Goal: Task Accomplishment & Management: Use online tool/utility

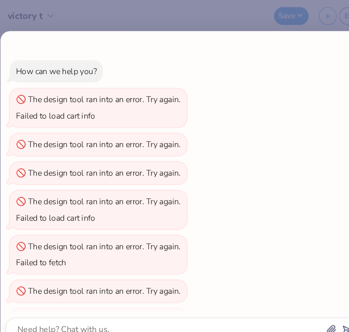
scroll to position [68, 0]
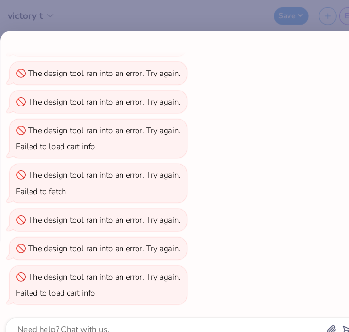
click at [181, 12] on div "How can we help you? The design tool ran into an error. Try again. Failed to lo…" at bounding box center [174, 166] width 349 height 332
type textarea "x"
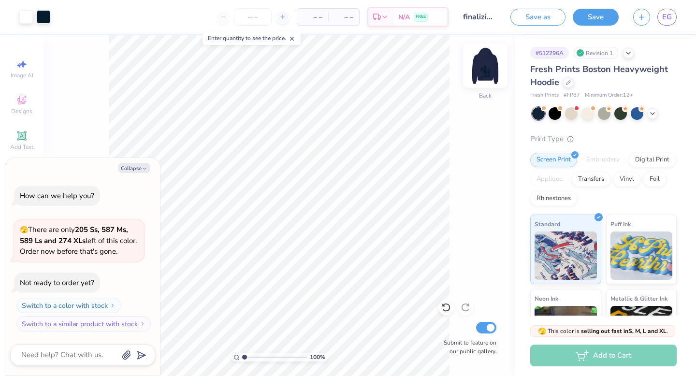
click at [348, 65] on img at bounding box center [485, 65] width 39 height 39
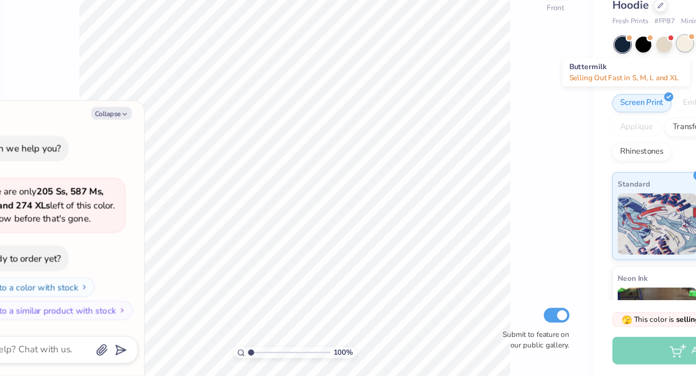
click at [348, 113] on div at bounding box center [588, 112] width 13 height 13
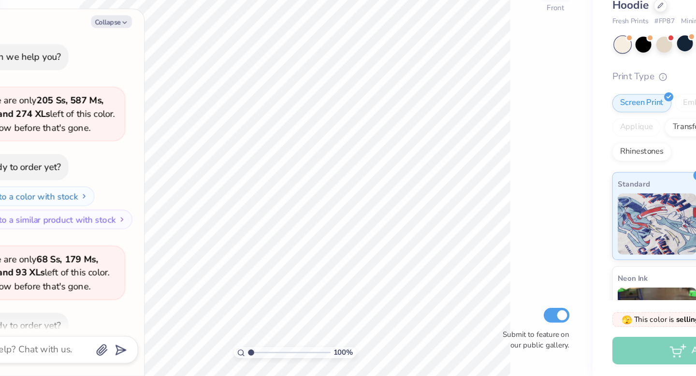
scroll to position [53, 0]
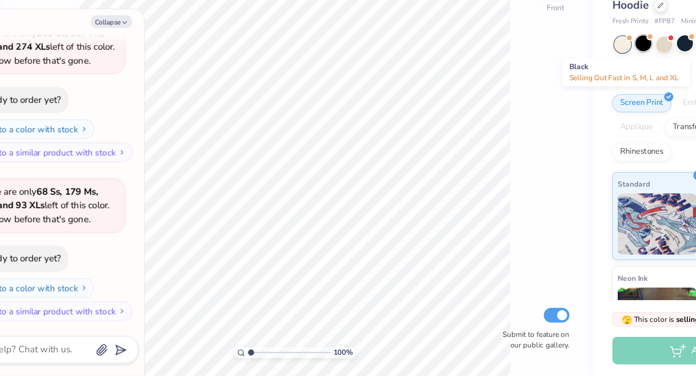
click at [348, 113] on div at bounding box center [555, 112] width 13 height 13
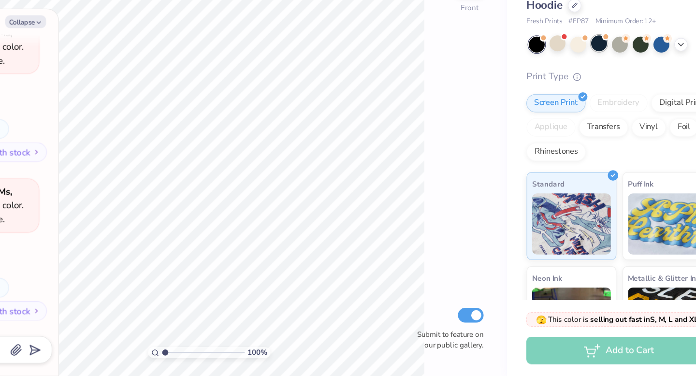
click at [348, 111] on div at bounding box center [588, 112] width 13 height 13
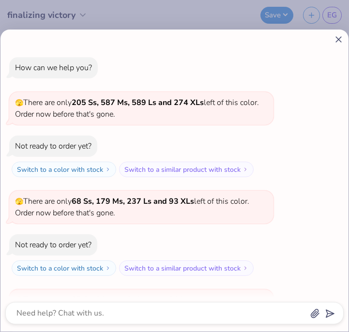
scroll to position [184, 0]
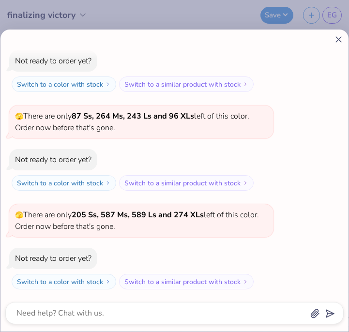
click at [340, 36] on icon at bounding box center [338, 39] width 10 height 10
type textarea "x"
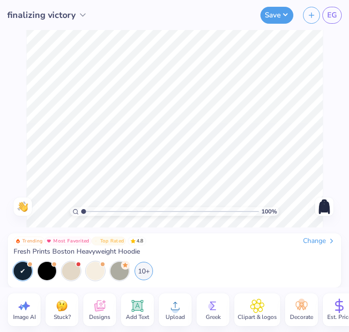
click at [325, 207] on img at bounding box center [323, 206] width 15 height 15
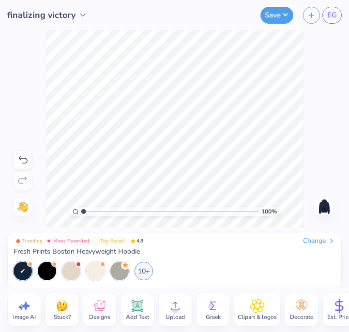
click at [174, 308] on circle at bounding box center [175, 309] width 7 height 7
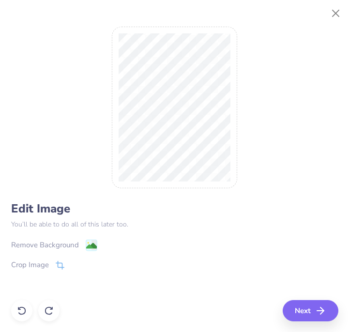
click at [94, 241] on image at bounding box center [91, 245] width 11 height 11
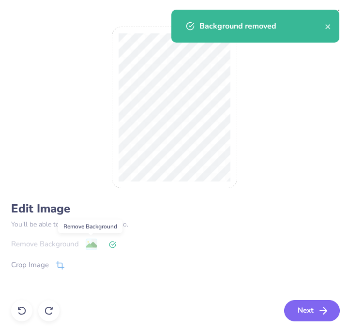
click at [309, 312] on button "Next" at bounding box center [312, 310] width 56 height 21
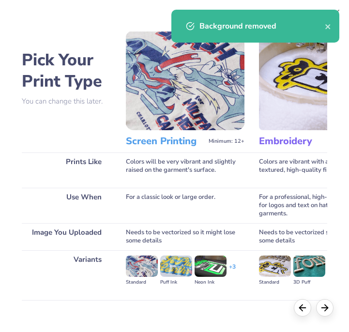
scroll to position [76, 0]
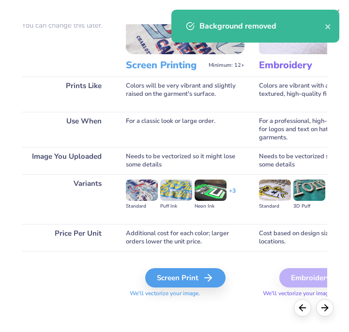
click at [175, 290] on span "We'll vectorize your image." at bounding box center [185, 293] width 118 height 8
click at [173, 274] on div "Screen Print" at bounding box center [187, 277] width 80 height 19
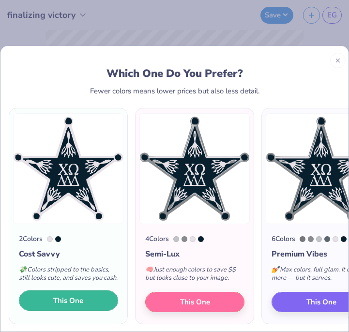
click at [78, 300] on span "This One" at bounding box center [68, 300] width 30 height 11
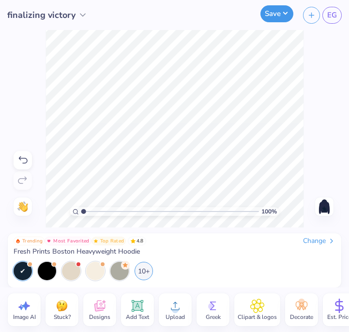
click at [284, 17] on button "Save" at bounding box center [276, 13] width 33 height 17
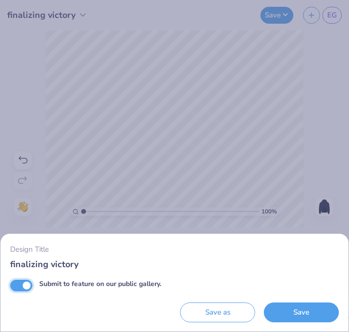
click at [18, 288] on input "Submit to feature on our public gallery." at bounding box center [21, 286] width 22 height 12
checkbox input "false"
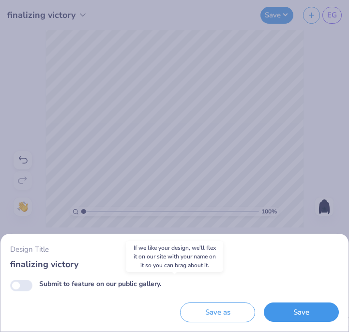
click at [318, 310] on button "Save" at bounding box center [301, 312] width 75 height 20
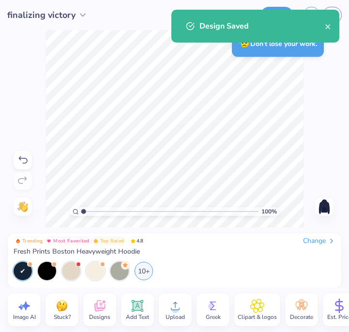
click at [324, 207] on img at bounding box center [323, 206] width 15 height 15
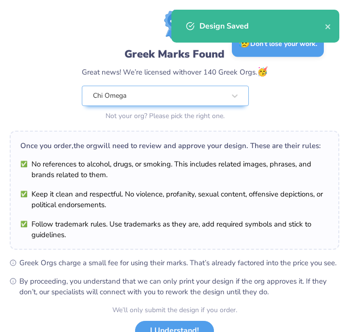
click at [252, 116] on div "Greek Marks Found Great news! We’re licensed with over 140 Greek Orgs. 🥳 Chi Om…" at bounding box center [175, 84] width 186 height 76
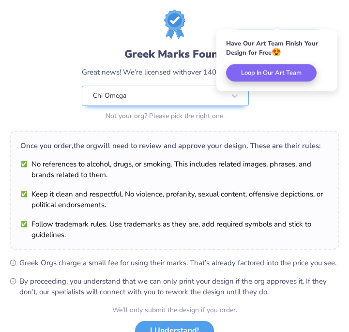
scroll to position [44, 0]
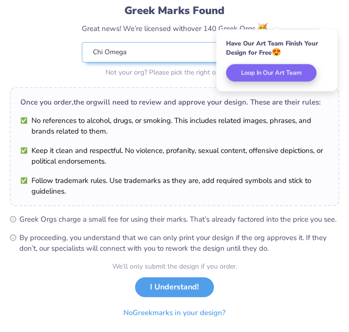
click at [168, 274] on div "We’ll only submit the design if you order. I Understand! No Greek marks in your…" at bounding box center [174, 291] width 125 height 61
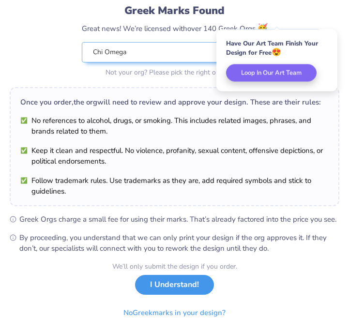
click at [170, 284] on button "I Understand!" at bounding box center [174, 285] width 79 height 20
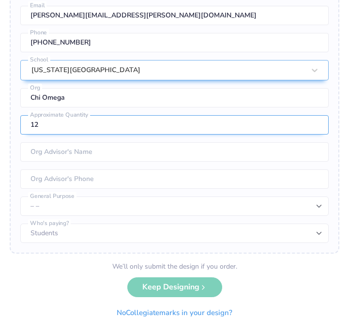
scroll to position [0, 0]
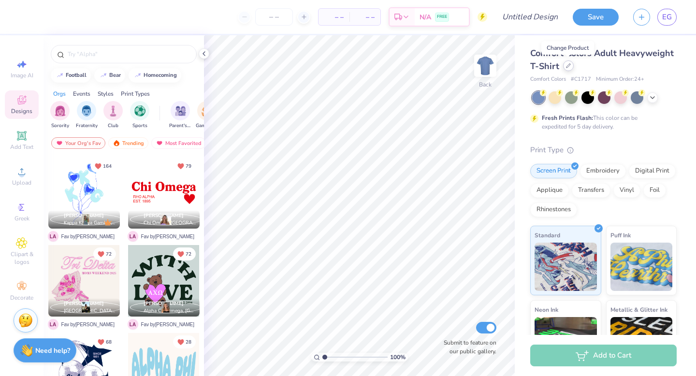
click at [564, 65] on div at bounding box center [568, 65] width 11 height 11
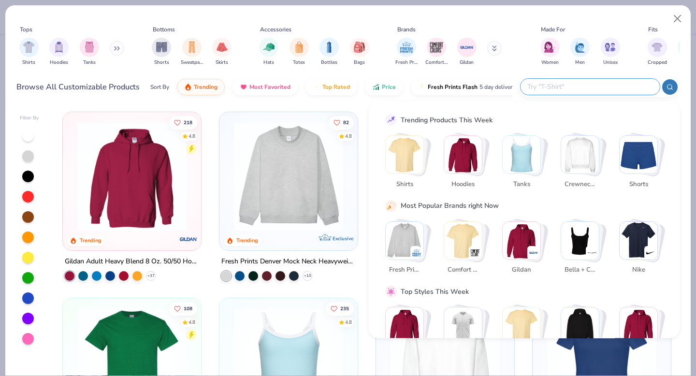
click at [610, 83] on input "text" at bounding box center [590, 86] width 127 height 11
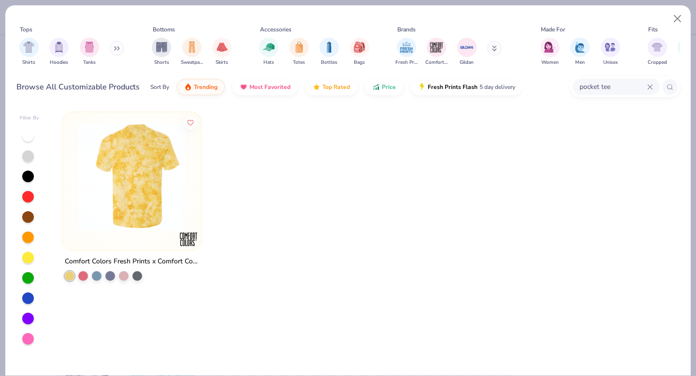
click at [133, 192] on img at bounding box center [132, 176] width 119 height 109
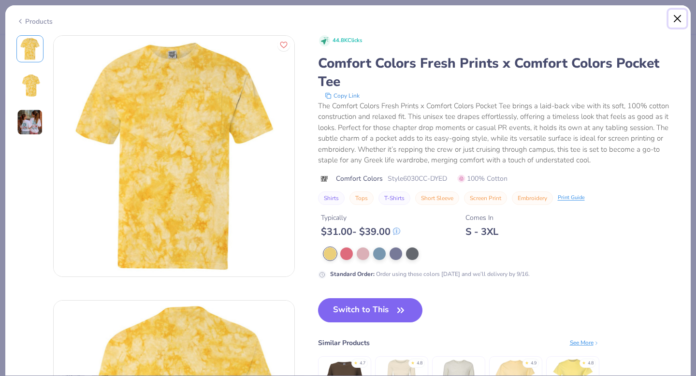
click at [676, 15] on button "Close" at bounding box center [678, 19] width 18 height 18
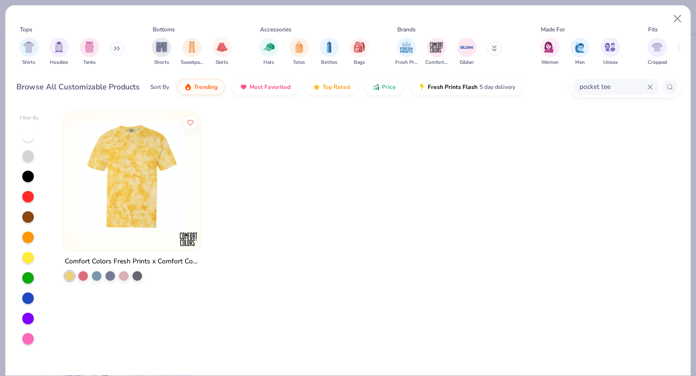
click at [631, 80] on div "pocket tee" at bounding box center [616, 87] width 87 height 16
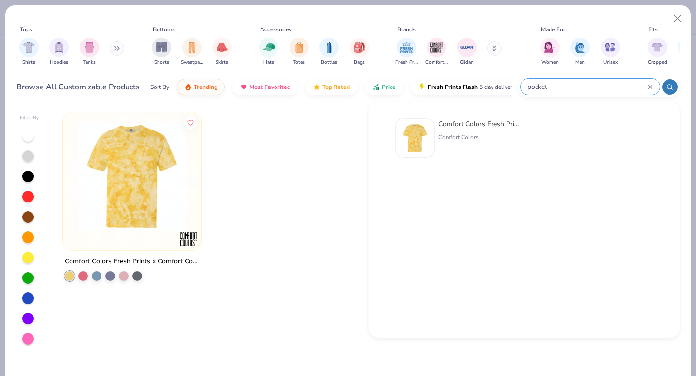
type input "pocket"
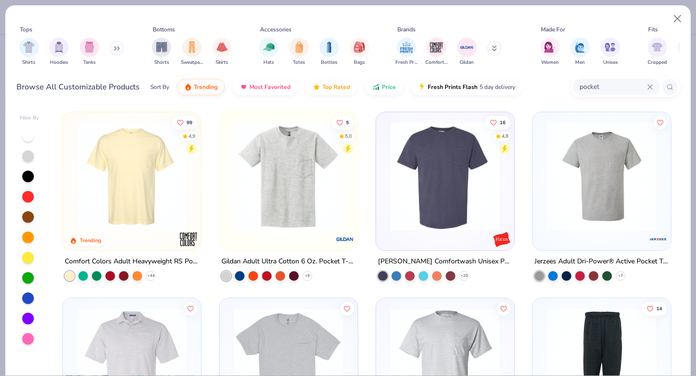
click at [143, 202] on img at bounding box center [132, 176] width 119 height 109
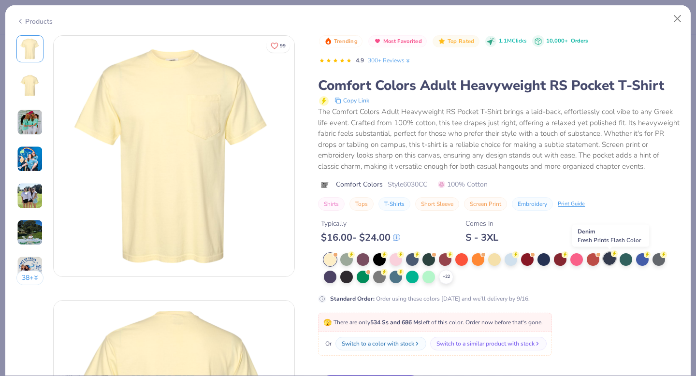
click at [608, 259] on div at bounding box center [610, 258] width 13 height 13
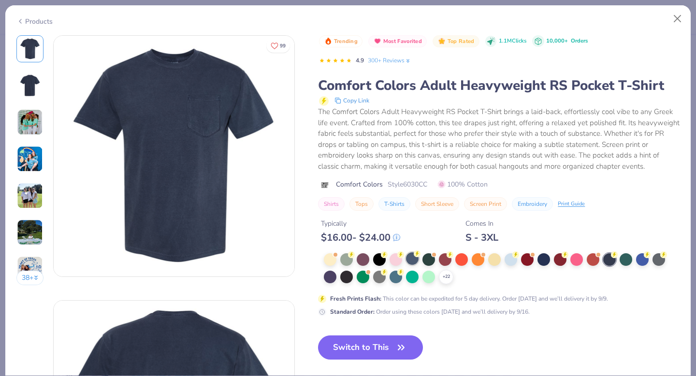
click at [413, 260] on div at bounding box center [412, 258] width 13 height 13
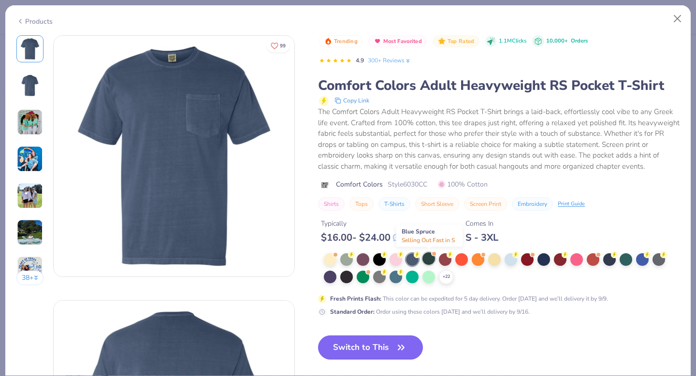
click at [431, 259] on div at bounding box center [429, 258] width 13 height 13
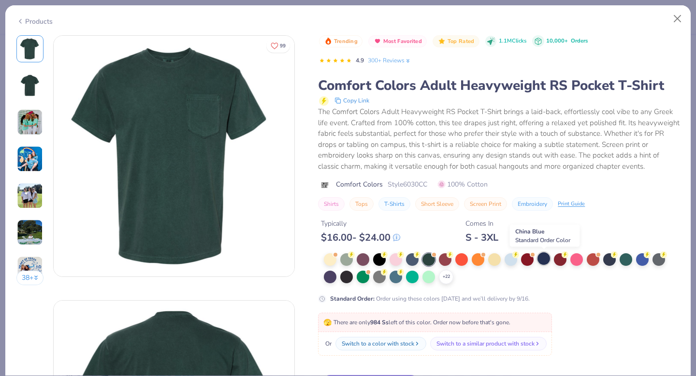
click at [544, 259] on div at bounding box center [544, 258] width 13 height 13
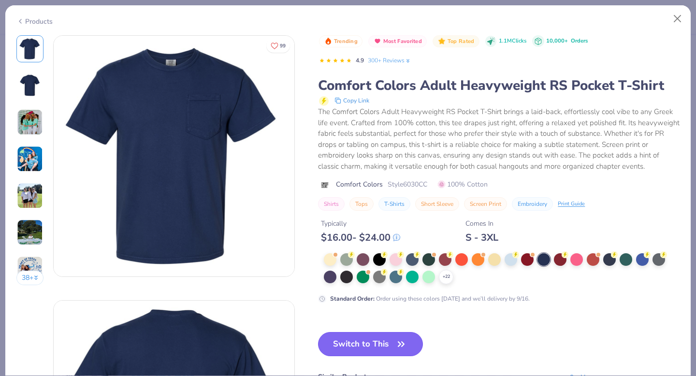
click at [370, 342] on button "Switch to This" at bounding box center [370, 344] width 105 height 24
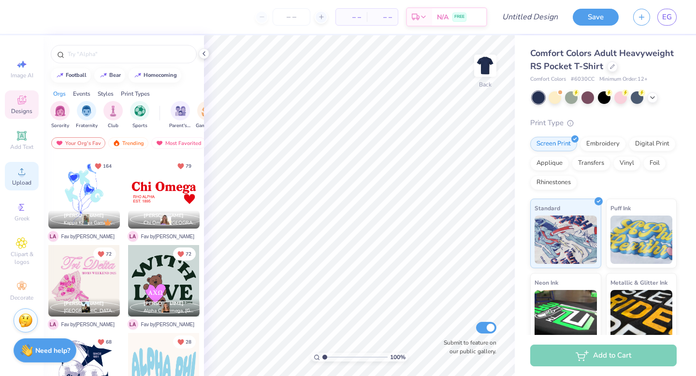
click at [23, 177] on icon at bounding box center [22, 172] width 12 height 12
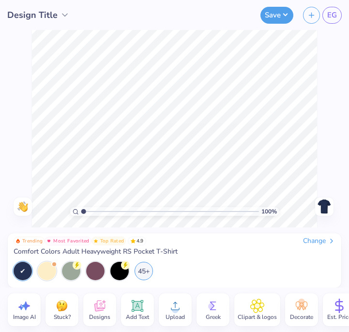
click at [178, 308] on icon at bounding box center [175, 306] width 9 height 8
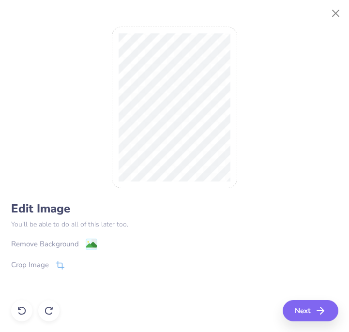
click at [87, 248] on image at bounding box center [91, 244] width 11 height 11
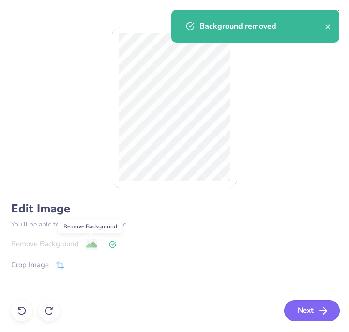
click at [314, 307] on button "Next" at bounding box center [312, 310] width 56 height 21
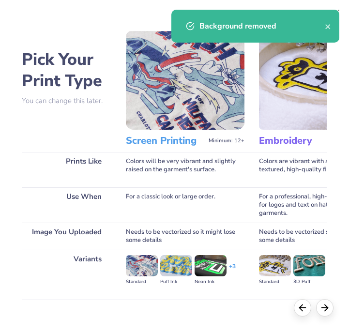
scroll to position [76, 0]
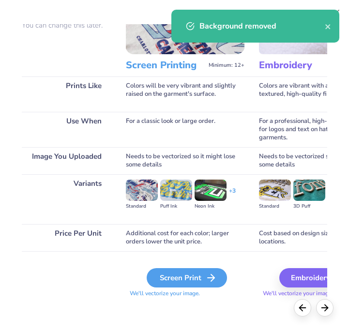
click at [198, 284] on div "Screen Print" at bounding box center [187, 277] width 80 height 19
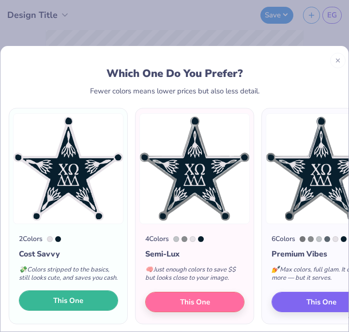
click at [89, 301] on button "This One" at bounding box center [68, 300] width 99 height 20
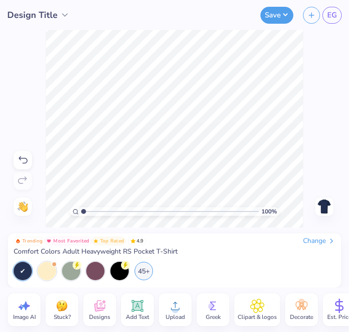
click at [325, 206] on img at bounding box center [323, 206] width 15 height 15
click at [170, 309] on icon at bounding box center [175, 305] width 15 height 15
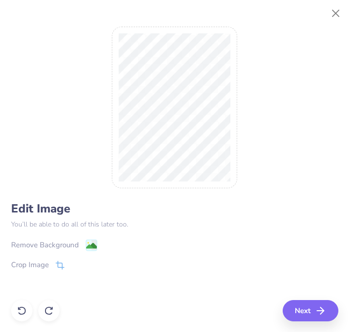
click at [89, 245] on image at bounding box center [91, 245] width 11 height 11
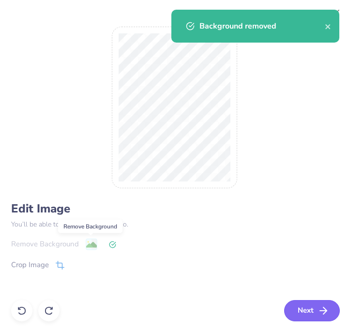
click at [327, 313] on icon "button" at bounding box center [323, 311] width 12 height 12
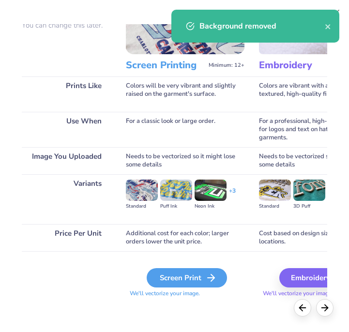
click at [199, 274] on div "Screen Print" at bounding box center [187, 277] width 80 height 19
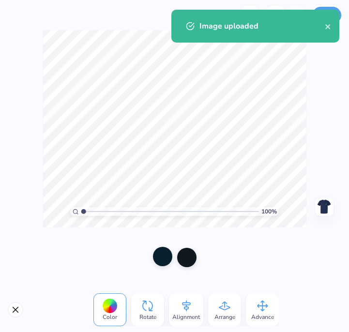
click at [167, 260] on div at bounding box center [162, 256] width 19 height 19
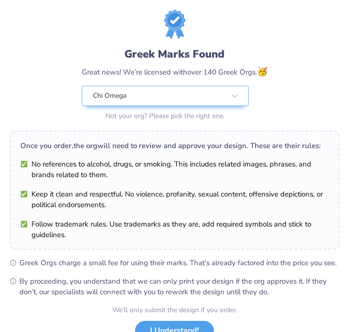
scroll to position [44, 0]
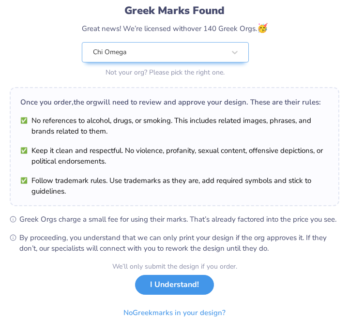
click at [182, 287] on button "I Understand!" at bounding box center [174, 285] width 79 height 20
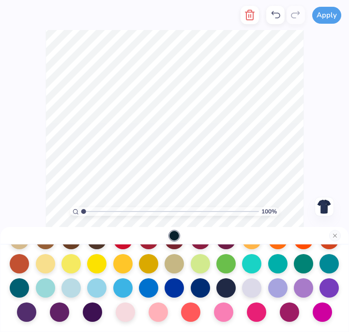
scroll to position [0, 0]
click at [229, 287] on div at bounding box center [225, 286] width 19 height 19
click at [228, 288] on div at bounding box center [225, 286] width 19 height 19
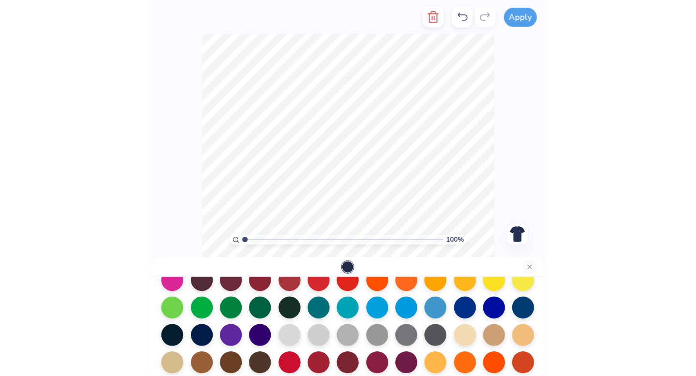
scroll to position [71, 0]
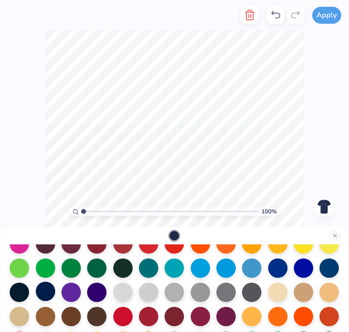
click at [47, 290] on div at bounding box center [45, 290] width 19 height 19
click at [20, 293] on div at bounding box center [19, 290] width 19 height 19
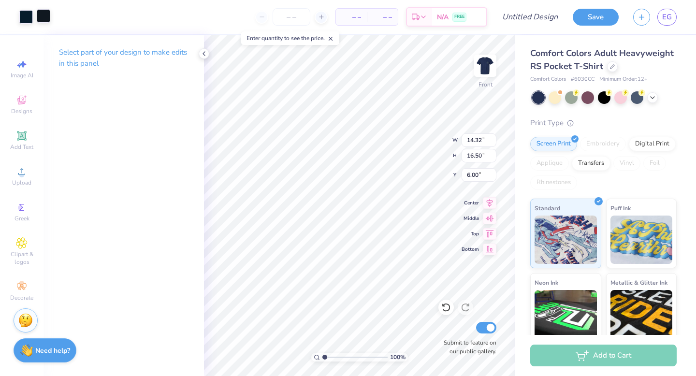
click at [48, 18] on div at bounding box center [44, 16] width 14 height 14
click at [25, 18] on div at bounding box center [26, 16] width 14 height 14
click at [46, 15] on div at bounding box center [44, 16] width 14 height 14
click at [206, 54] on icon at bounding box center [204, 54] width 8 height 8
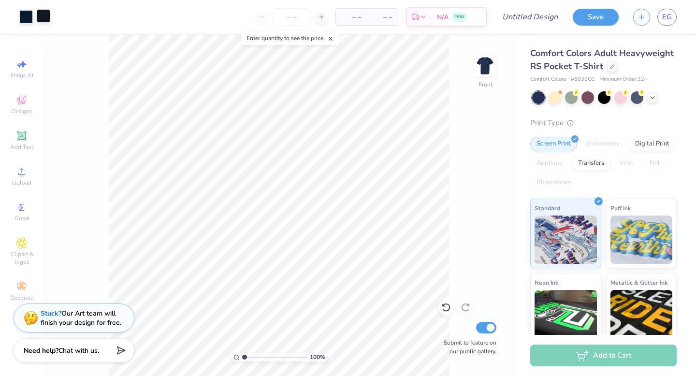
click at [43, 14] on div at bounding box center [44, 16] width 14 height 14
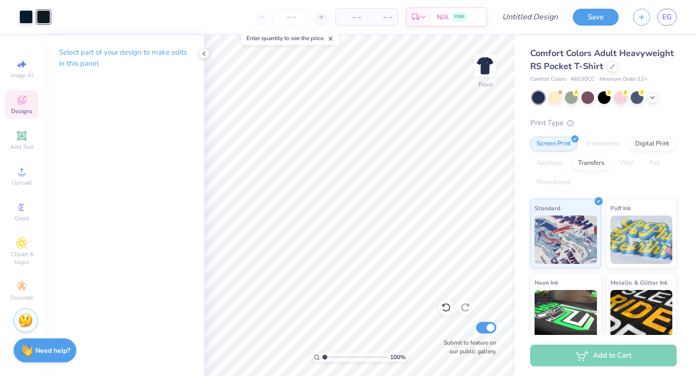
click at [27, 106] on div "Designs" at bounding box center [22, 104] width 34 height 29
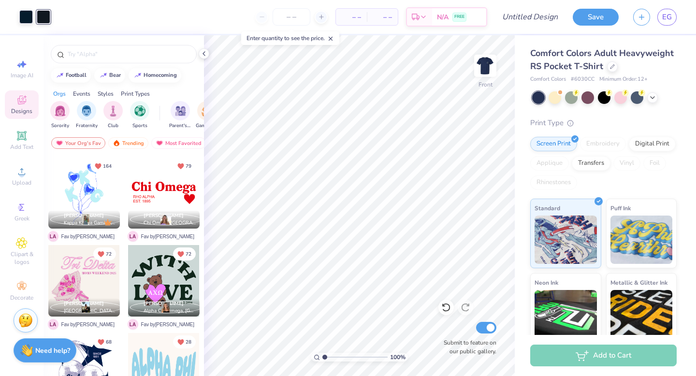
click at [49, 22] on div at bounding box center [44, 17] width 14 height 14
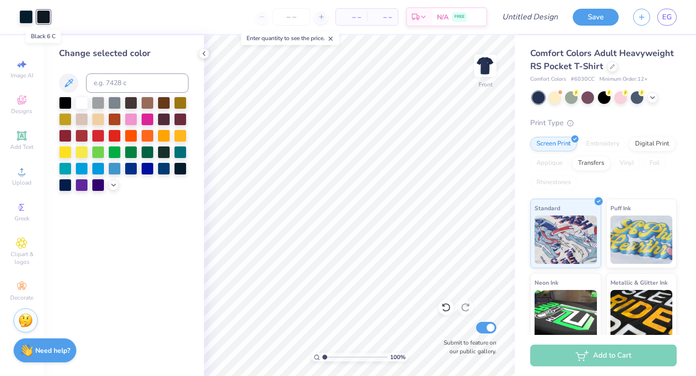
click at [49, 21] on div at bounding box center [44, 17] width 14 height 14
click at [180, 168] on div at bounding box center [180, 168] width 13 height 13
click at [488, 67] on img at bounding box center [485, 65] width 39 height 39
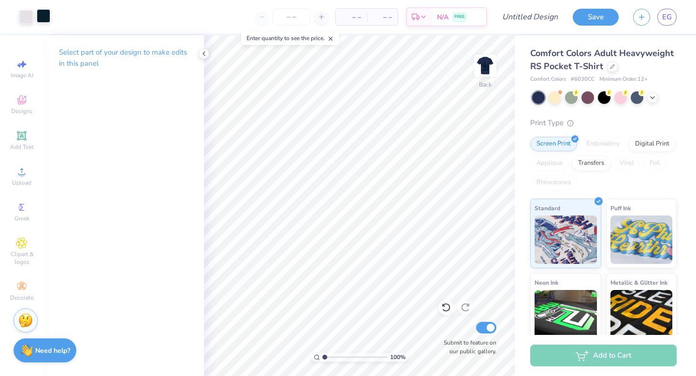
click at [43, 17] on div at bounding box center [44, 16] width 14 height 14
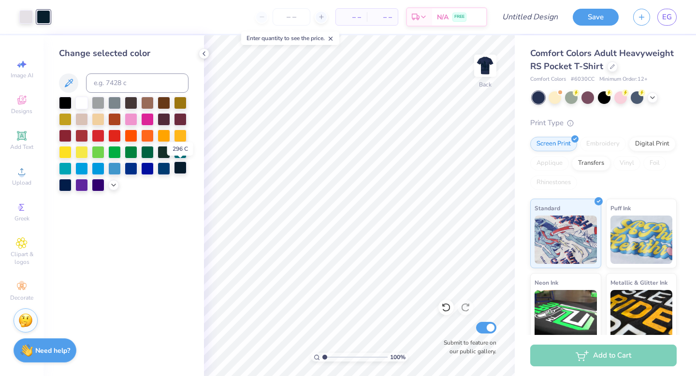
click at [182, 169] on div at bounding box center [180, 168] width 13 height 13
click at [26, 19] on div at bounding box center [26, 16] width 14 height 14
click at [83, 102] on div at bounding box center [81, 102] width 13 height 13
click at [487, 66] on img at bounding box center [485, 65] width 39 height 39
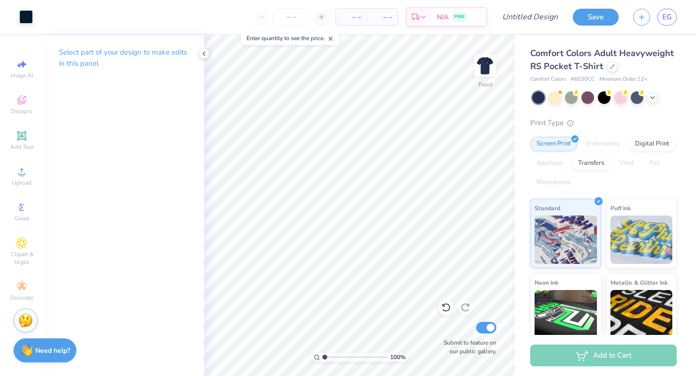
click at [447, 342] on div "100 % Front Submit to feature on our public gallery." at bounding box center [359, 205] width 311 height 341
type input "7.94"
type input "12.21"
type input "14.07"
type input "5.60"
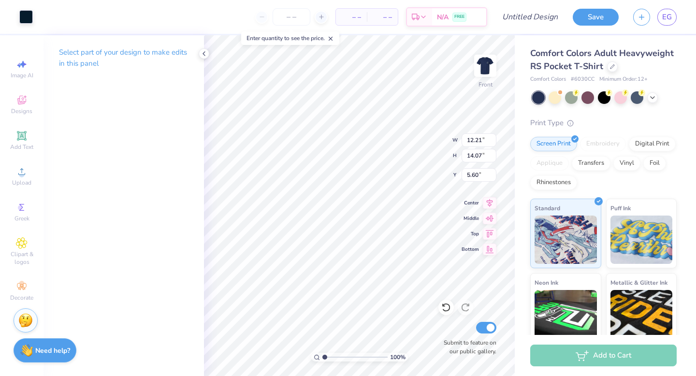
type input "5.21"
type input "11.30"
type input "13.01"
type input "5.16"
click at [529, 16] on input "Design Title" at bounding box center [541, 16] width 47 height 19
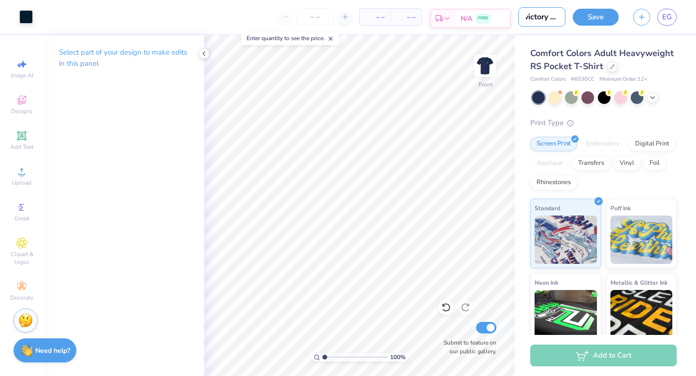
scroll to position [0, 6]
type input "victory tee"
click at [487, 328] on input "Submit to feature on our public gallery." at bounding box center [486, 328] width 20 height 12
checkbox input "false"
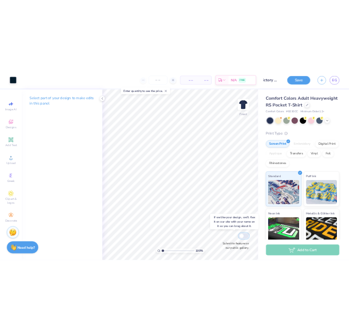
scroll to position [0, 0]
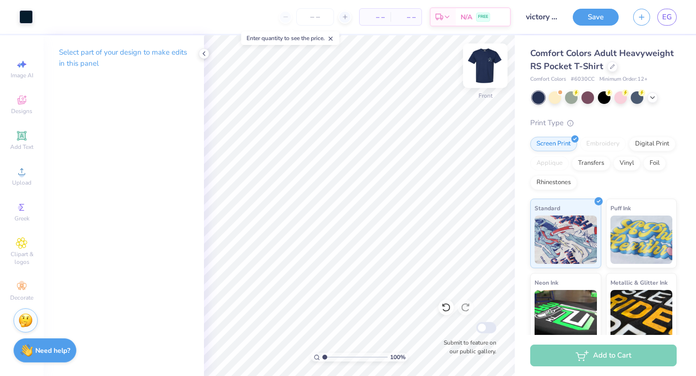
click at [482, 61] on img at bounding box center [485, 65] width 39 height 39
click at [604, 17] on button "Save" at bounding box center [596, 15] width 46 height 17
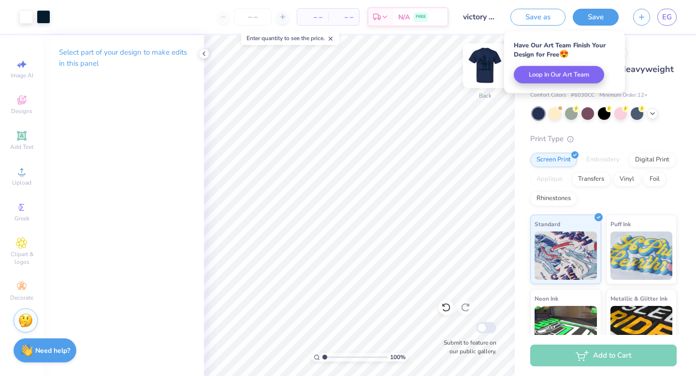
click at [488, 64] on img at bounding box center [485, 65] width 39 height 39
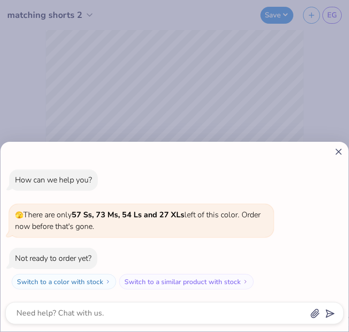
click at [340, 152] on icon at bounding box center [338, 152] width 10 height 10
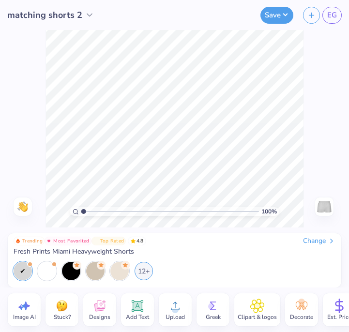
click at [22, 266] on div at bounding box center [23, 271] width 18 height 18
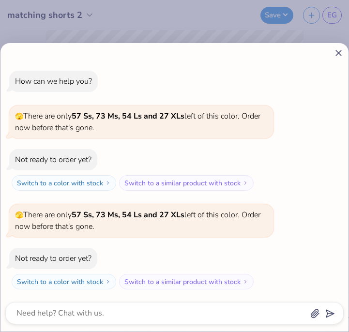
click at [139, 11] on div "How can we help you? 🫣 There are only 57 Ss, 73 Ms, 54 Ls and 27 XLs left of th…" at bounding box center [174, 166] width 349 height 332
type textarea "x"
